Goal: Transaction & Acquisition: Obtain resource

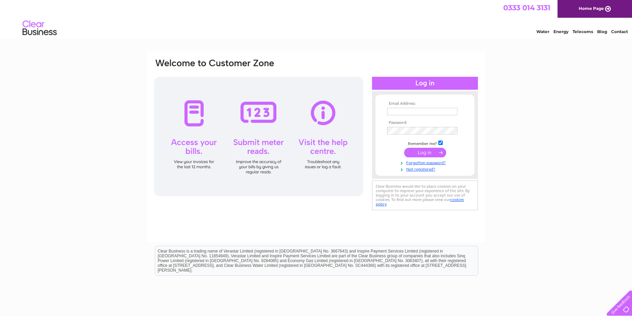
type input "[EMAIL_ADDRESS][DOMAIN_NAME]"
click at [435, 152] on input "submit" at bounding box center [425, 153] width 42 height 10
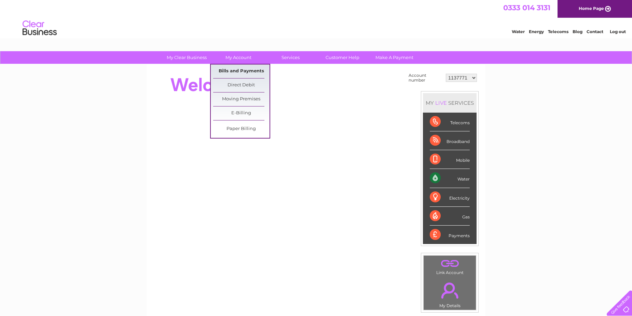
click at [235, 70] on link "Bills and Payments" at bounding box center [241, 72] width 56 height 14
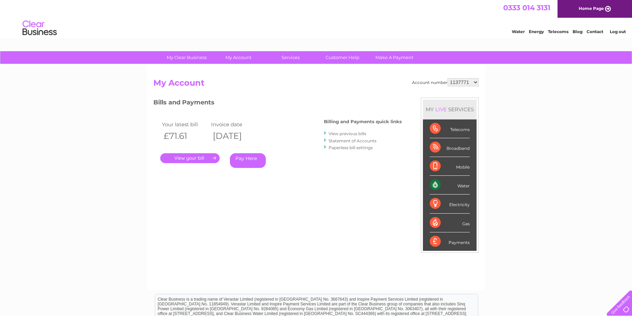
click at [206, 156] on link "." at bounding box center [189, 158] width 59 height 10
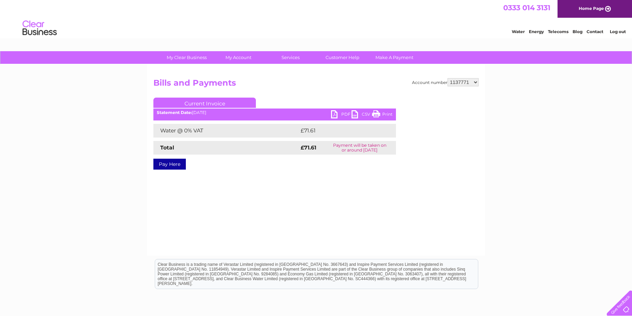
click at [335, 112] on link "PDF" at bounding box center [341, 115] width 21 height 10
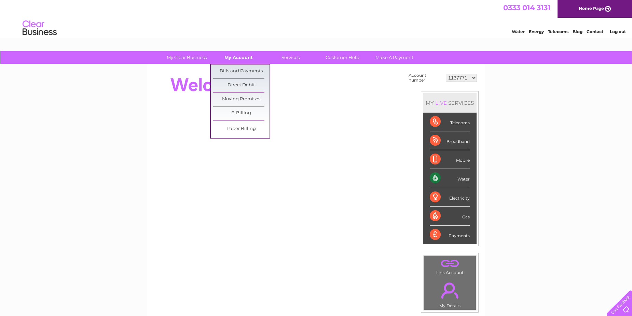
click at [241, 58] on link "My Account" at bounding box center [239, 57] width 56 height 13
click at [242, 74] on link "Bills and Payments" at bounding box center [241, 72] width 56 height 14
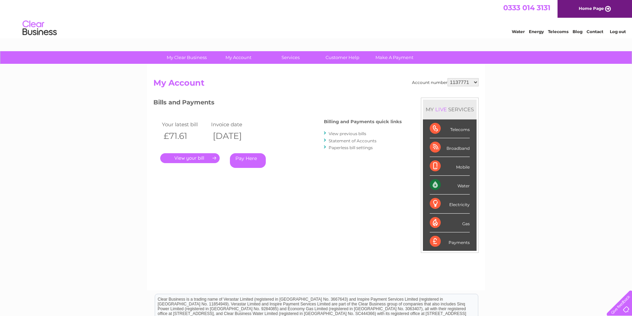
click at [191, 160] on link "." at bounding box center [189, 158] width 59 height 10
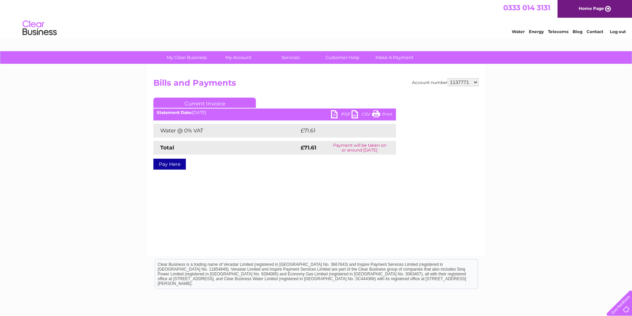
click at [335, 114] on link "PDF" at bounding box center [341, 115] width 21 height 10
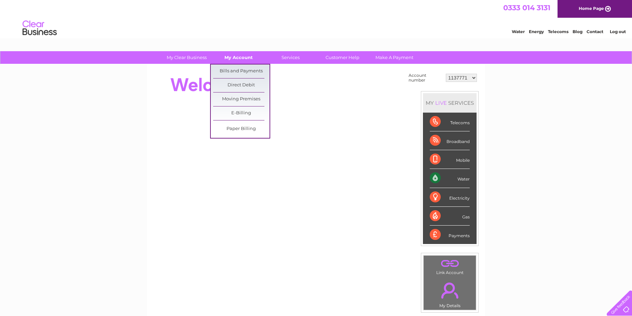
click at [234, 56] on link "My Account" at bounding box center [239, 57] width 56 height 13
click at [235, 68] on link "Bills and Payments" at bounding box center [241, 72] width 56 height 14
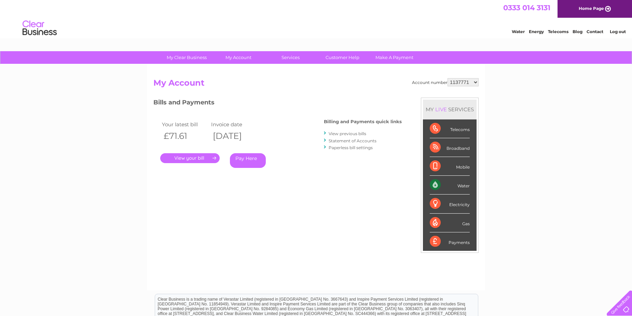
click at [476, 82] on select "1137771 30269529 30304701 30304702" at bounding box center [463, 82] width 31 height 8
select select "30269529"
click at [448, 78] on select "1137771 30269529 30304701 30304702" at bounding box center [463, 82] width 31 height 8
click at [199, 156] on link "." at bounding box center [189, 158] width 59 height 10
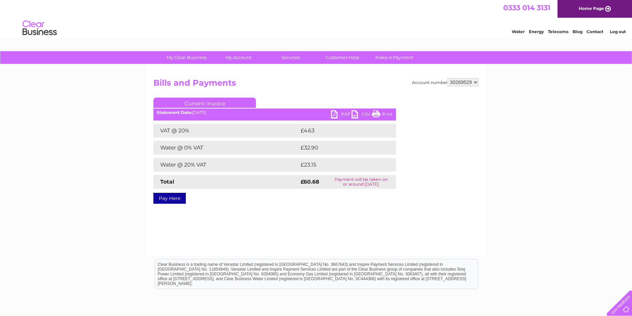
click at [337, 113] on link "PDF" at bounding box center [341, 115] width 21 height 10
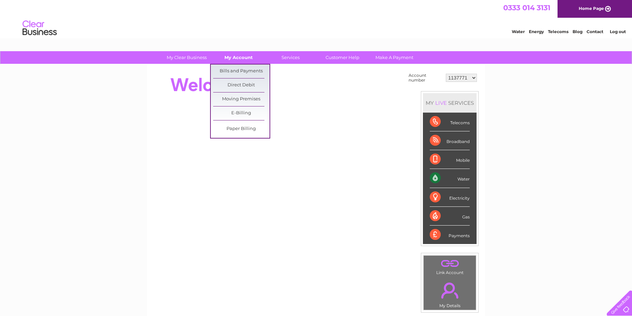
click at [241, 57] on link "My Account" at bounding box center [239, 57] width 56 height 13
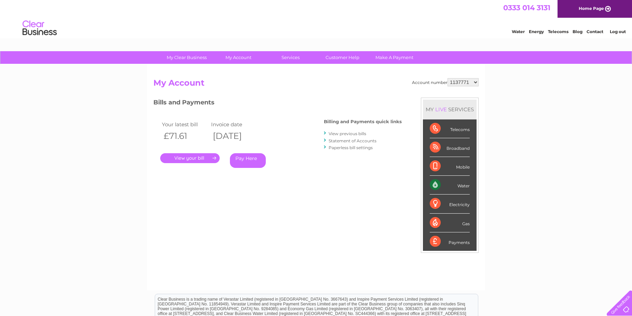
click at [192, 159] on link "." at bounding box center [189, 158] width 59 height 10
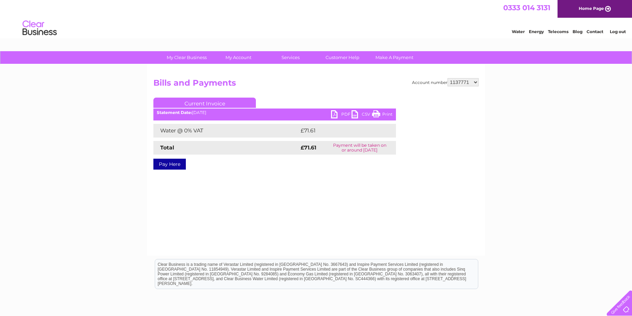
click at [335, 113] on link "PDF" at bounding box center [341, 115] width 21 height 10
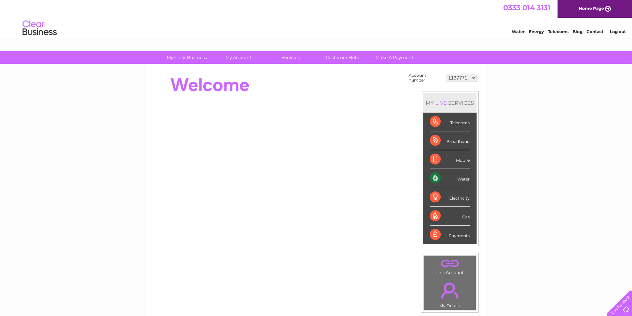
click at [476, 78] on select "1137771 30269529 30304701 30304702" at bounding box center [461, 78] width 31 height 8
select select "30269529"
click at [446, 74] on select "1137771 30269529 30304701 30304702" at bounding box center [461, 78] width 31 height 8
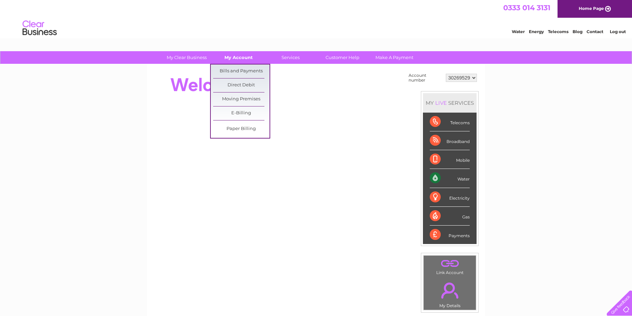
click at [234, 56] on link "My Account" at bounding box center [239, 57] width 56 height 13
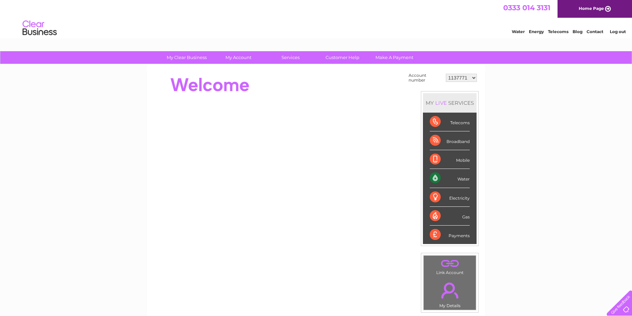
click at [474, 78] on select "1137771 30269529 30304701 30304702" at bounding box center [461, 78] width 31 height 8
select select "30269529"
click at [446, 74] on select "1137771 30269529 30304701 30304702" at bounding box center [461, 78] width 31 height 8
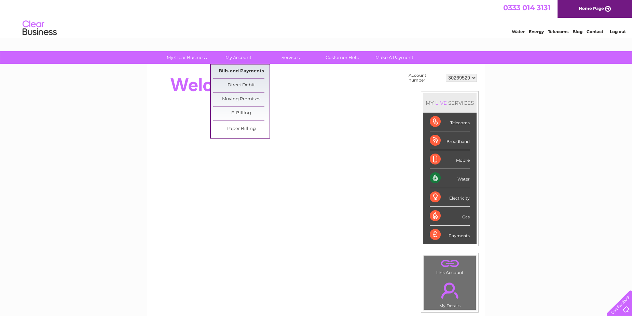
click at [234, 70] on link "Bills and Payments" at bounding box center [241, 72] width 56 height 14
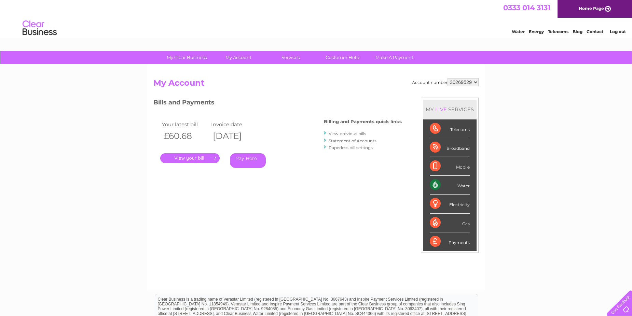
click at [200, 159] on link "." at bounding box center [189, 158] width 59 height 10
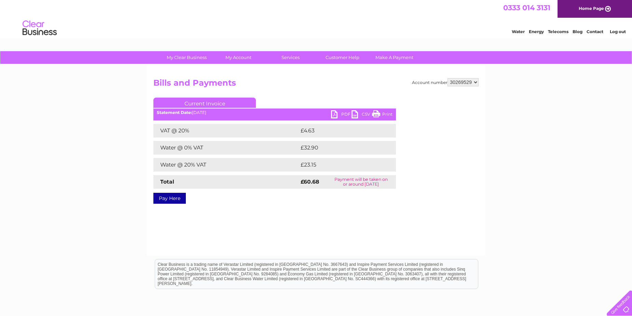
click at [334, 113] on link "PDF" at bounding box center [341, 115] width 21 height 10
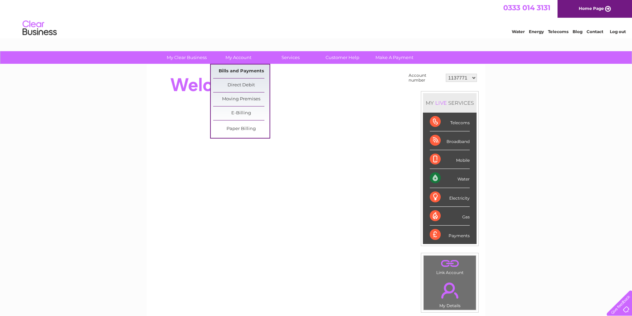
click at [235, 72] on link "Bills and Payments" at bounding box center [241, 72] width 56 height 14
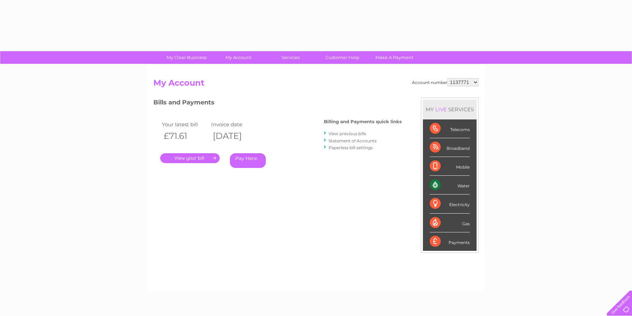
click at [474, 78] on select "1137771 30269529 30304701 30304702" at bounding box center [463, 82] width 31 height 8
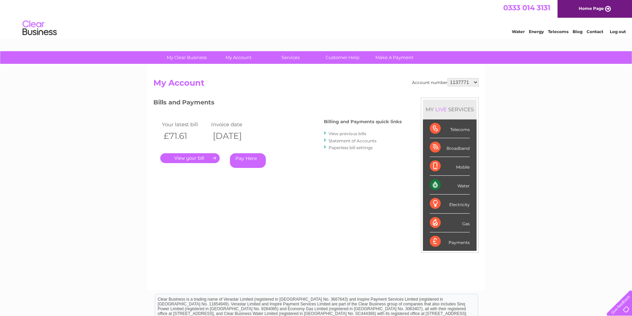
select select "30304701"
click at [448, 78] on select "1137771 30269529 30304701 30304702" at bounding box center [463, 82] width 31 height 8
click at [193, 157] on link "." at bounding box center [189, 158] width 59 height 10
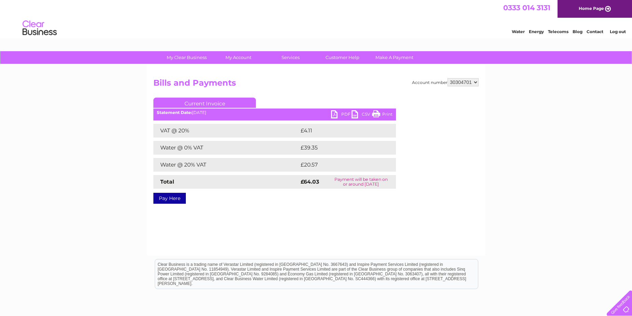
click at [336, 113] on link "PDF" at bounding box center [341, 115] width 21 height 10
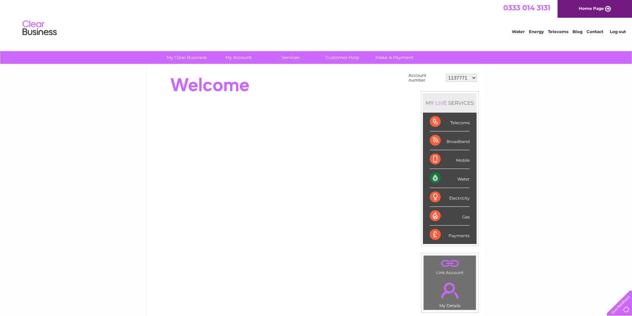
click at [472, 78] on select "1137771 30269529 30304701 30304702" at bounding box center [461, 78] width 31 height 8
select select "30269529"
click at [446, 74] on select "1137771 30269529 30304701 30304702" at bounding box center [461, 78] width 31 height 8
drag, startPoint x: 0, startPoint y: 0, endPoint x: 474, endPoint y: 78, distance: 480.5
click at [474, 78] on select "1137771 30269529 30304701 30304702" at bounding box center [461, 78] width 31 height 8
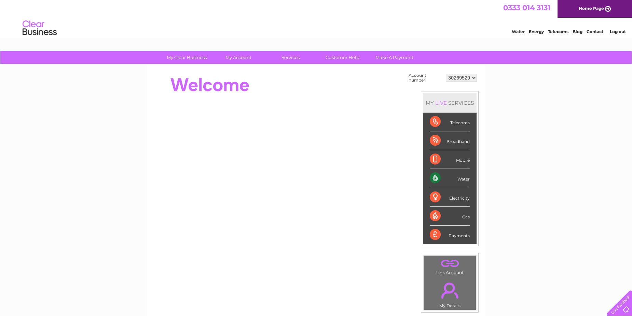
select select "30304701"
click at [446, 74] on select "1137771 30269529 30304701 30304702" at bounding box center [461, 78] width 31 height 8
click at [464, 104] on div "MY LIVE SERVICES" at bounding box center [450, 102] width 54 height 19
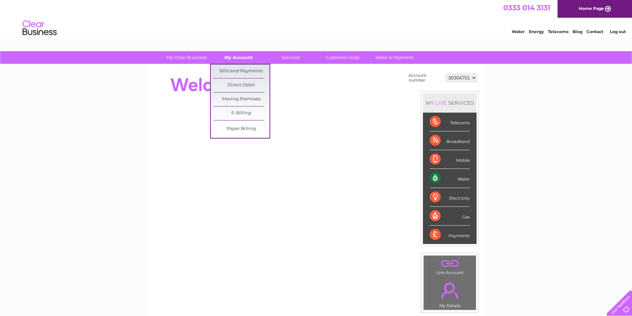
click at [237, 57] on link "My Account" at bounding box center [239, 57] width 56 height 13
click at [239, 68] on link "Bills and Payments" at bounding box center [241, 72] width 56 height 14
click at [239, 69] on link "Bills and Payments" at bounding box center [241, 72] width 56 height 14
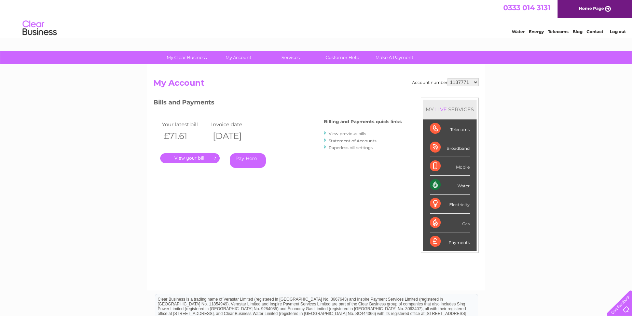
click at [475, 84] on select "1137771 30269529 30304701 30304702" at bounding box center [463, 82] width 31 height 8
select select "30304701"
click at [448, 78] on select "1137771 30269529 30304701 30304702" at bounding box center [463, 82] width 31 height 8
click at [201, 157] on link "." at bounding box center [189, 158] width 59 height 10
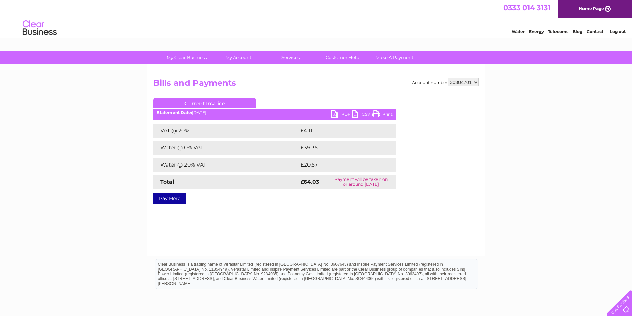
click at [334, 115] on link "PDF" at bounding box center [341, 115] width 21 height 10
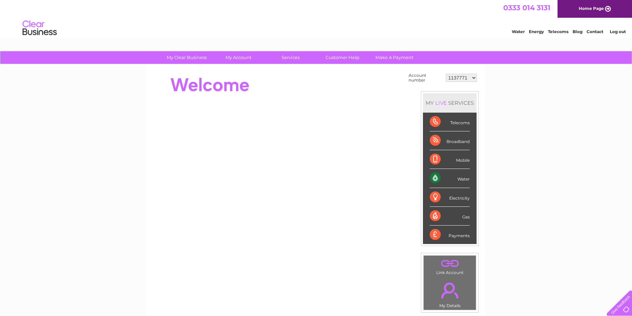
click at [476, 77] on select "1137771 30269529 30304701 30304702" at bounding box center [461, 78] width 31 height 8
select select "30269529"
click at [446, 74] on select "1137771 30269529 30304701 30304702" at bounding box center [461, 78] width 31 height 8
click at [463, 94] on div "MY LIVE SERVICES" at bounding box center [450, 102] width 54 height 19
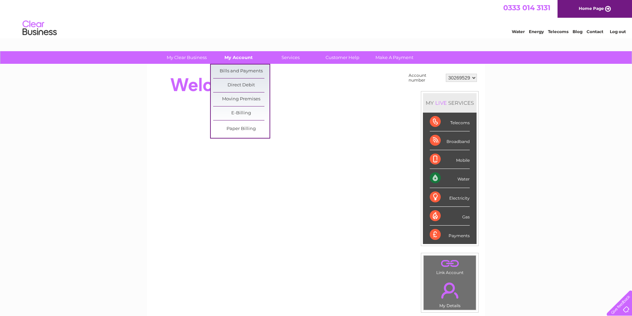
click at [238, 58] on link "My Account" at bounding box center [239, 57] width 56 height 13
click at [237, 70] on link "Bills and Payments" at bounding box center [241, 72] width 56 height 14
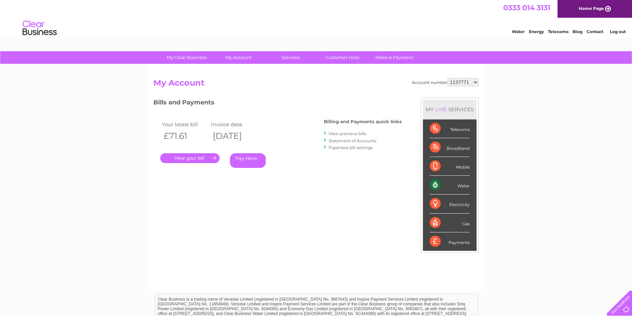
click at [475, 84] on select "1137771 30269529 30304701 30304702" at bounding box center [463, 82] width 31 height 8
select select "30269529"
click at [448, 78] on select "1137771 30269529 30304701 30304702" at bounding box center [463, 82] width 31 height 8
click at [201, 157] on link "." at bounding box center [189, 158] width 59 height 10
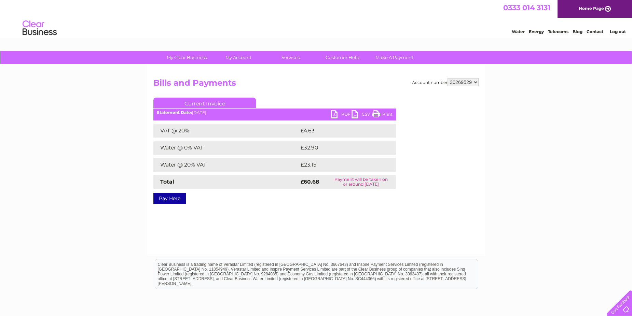
click at [337, 112] on link "PDF" at bounding box center [341, 115] width 21 height 10
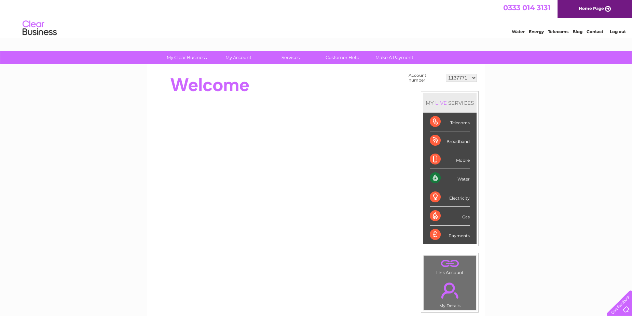
click at [474, 77] on select "1137771 30269529 30304701 30304702" at bounding box center [461, 78] width 31 height 8
select select "30304702"
click at [446, 74] on select "1137771 30269529 30304701 30304702" at bounding box center [461, 78] width 31 height 8
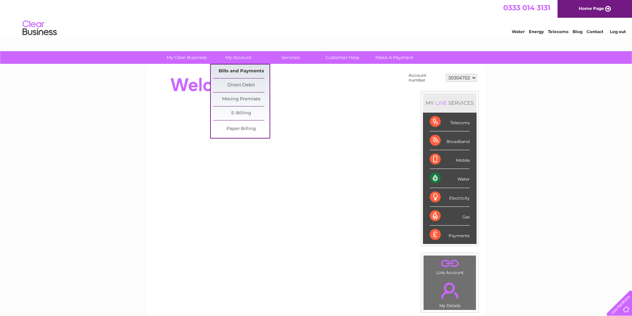
click at [240, 72] on link "Bills and Payments" at bounding box center [241, 72] width 56 height 14
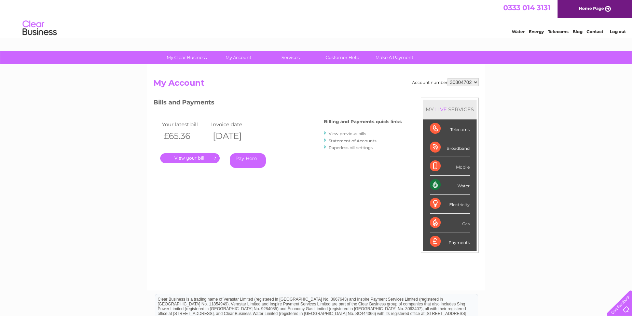
click at [201, 159] on link "." at bounding box center [189, 158] width 59 height 10
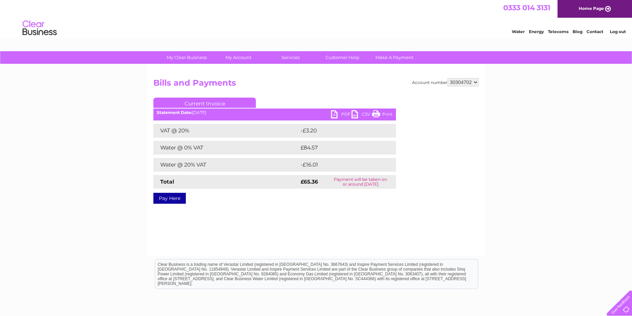
click at [336, 114] on link "PDF" at bounding box center [341, 115] width 21 height 10
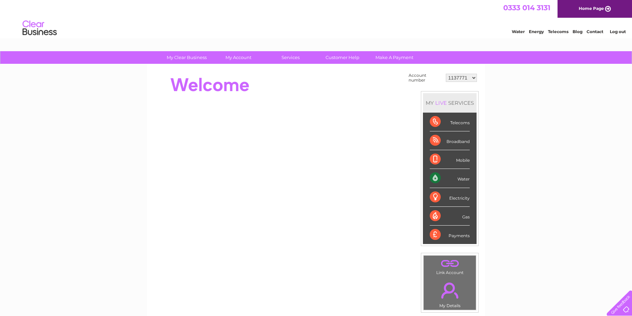
click at [476, 78] on select "1137771 30269529 30304701 30304702" at bounding box center [461, 78] width 31 height 8
select select "30304702"
click at [446, 74] on select "1137771 30269529 30304701 30304702" at bounding box center [461, 78] width 31 height 8
click at [455, 111] on div "MY LIVE SERVICES" at bounding box center [450, 102] width 54 height 19
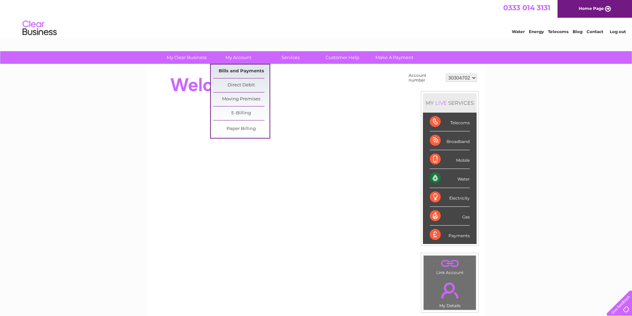
click at [238, 69] on link "Bills and Payments" at bounding box center [241, 72] width 56 height 14
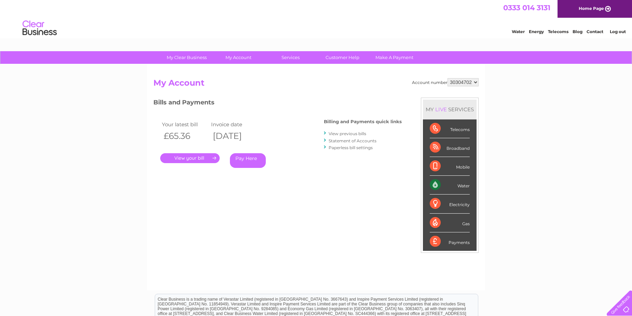
click at [238, 69] on div "Account number 1137771 30269529 30304701 30304702 My Account MY LIVE SERVICES T…" at bounding box center [316, 178] width 338 height 226
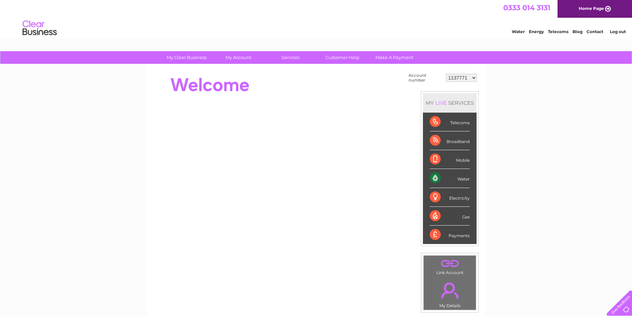
click at [476, 77] on select "1137771 30269529 30304701 30304702" at bounding box center [461, 78] width 31 height 8
click at [490, 81] on div "My Clear Business Login Details My Details My Preferences Link Account My Accou…" at bounding box center [316, 244] width 632 height 386
click at [475, 78] on select "1137771 30269529 30304701 30304702" at bounding box center [461, 78] width 31 height 8
click at [476, 78] on select "1137771 30269529 30304701 30304702" at bounding box center [461, 78] width 31 height 8
click at [475, 78] on select "1137771 30269529 30304701 30304702" at bounding box center [461, 78] width 31 height 8
